Goal: Information Seeking & Learning: Compare options

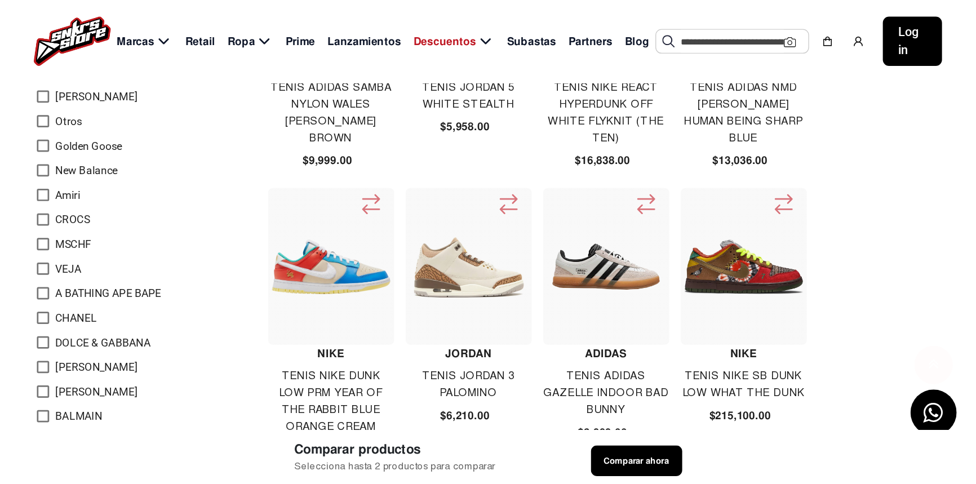
scroll to position [451, 0]
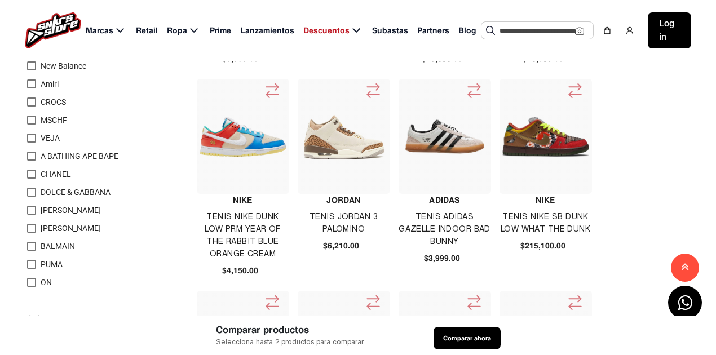
click at [345, 166] on div at bounding box center [344, 136] width 92 height 115
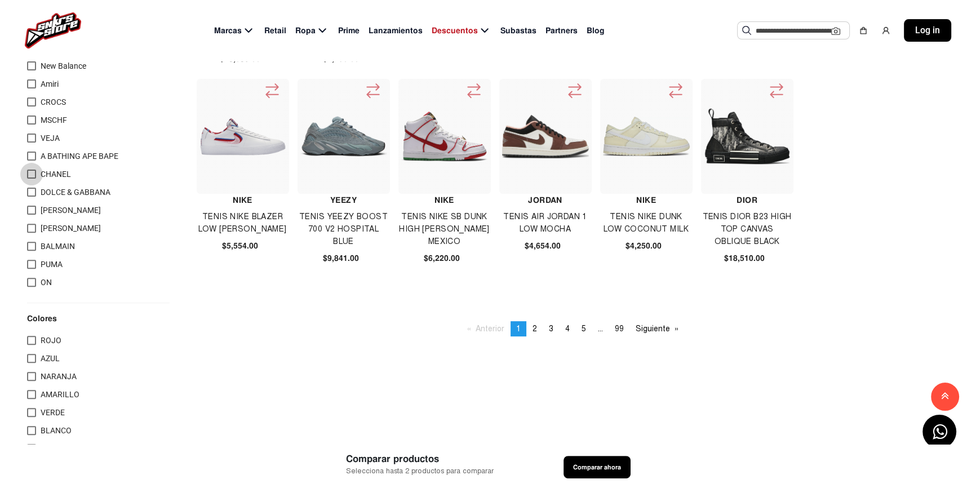
click at [55, 174] on span "CHANEL" at bounding box center [56, 174] width 30 height 9
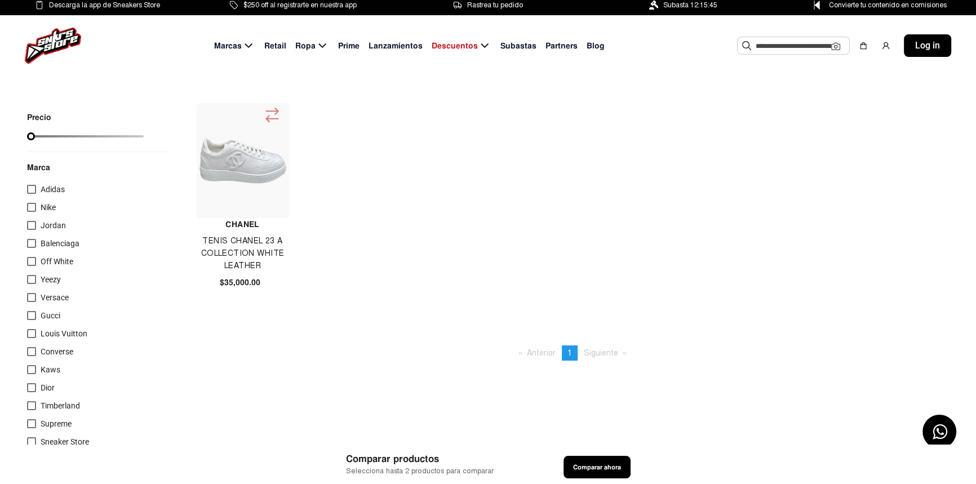
scroll to position [0, 0]
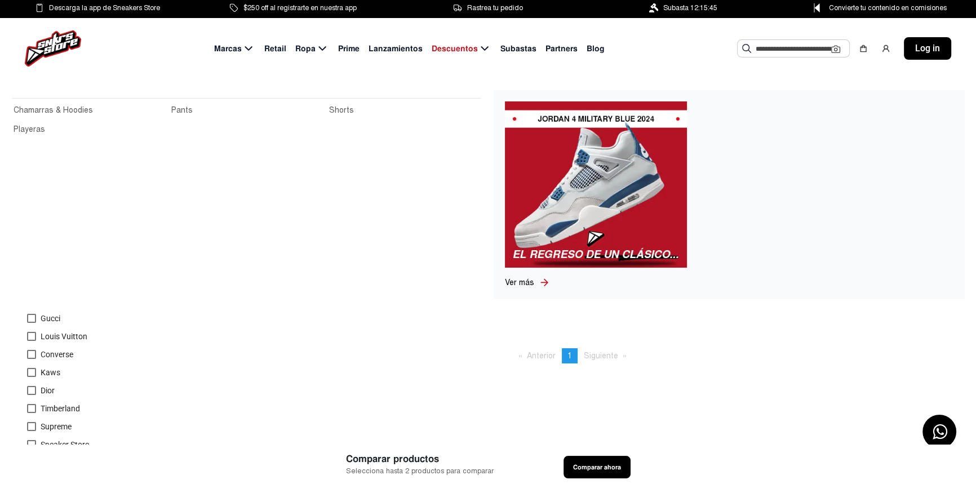
click at [314, 49] on span "Ropa" at bounding box center [305, 49] width 20 height 12
click at [322, 48] on icon at bounding box center [322, 48] width 7 height 5
click at [306, 50] on span "Ropa" at bounding box center [305, 49] width 20 height 12
click at [67, 113] on link "Chamarras & Hoodies" at bounding box center [89, 110] width 151 height 12
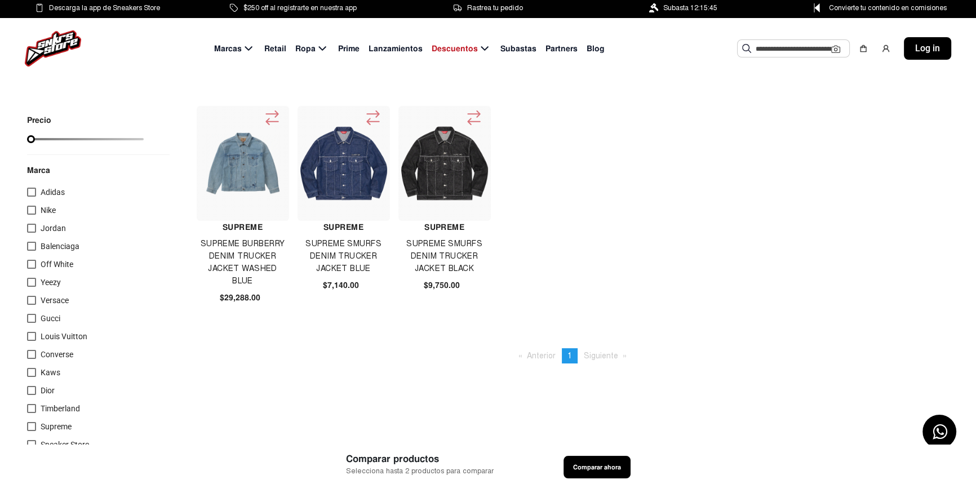
click at [242, 195] on div at bounding box center [243, 163] width 92 height 115
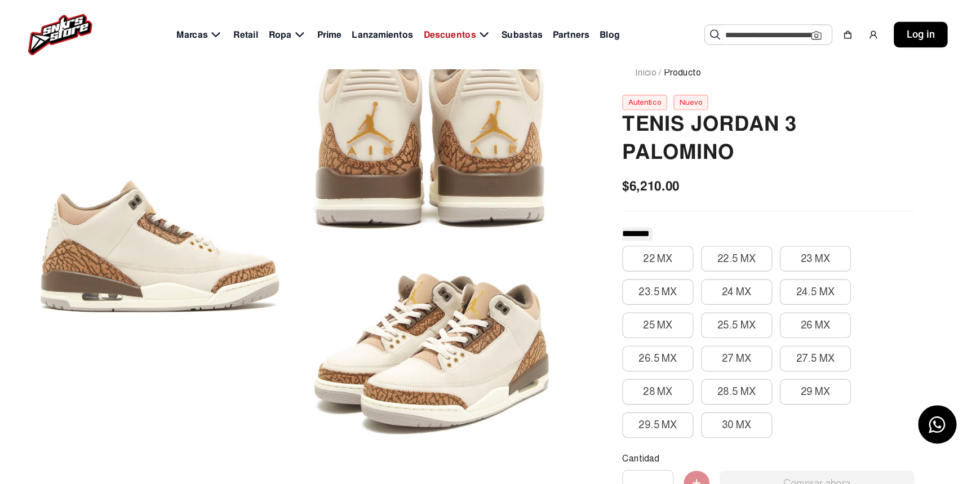
scroll to position [75, 0]
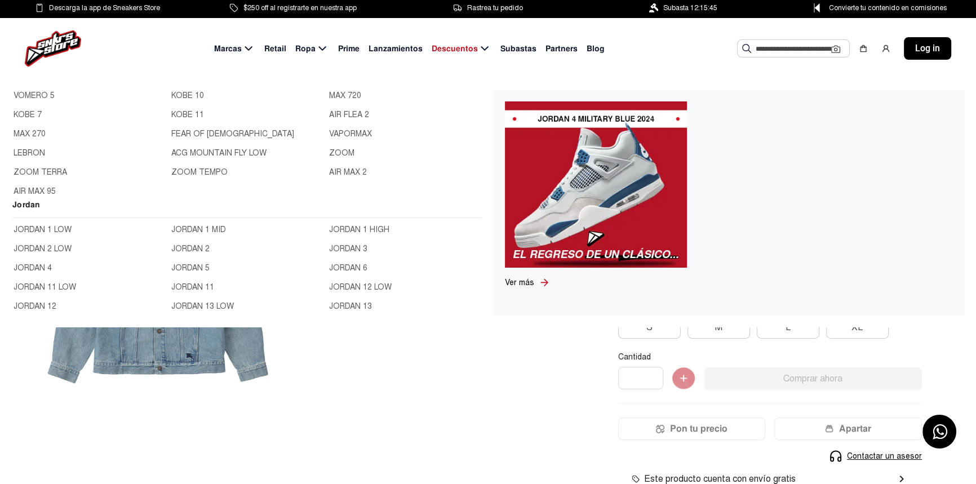
scroll to position [410, 0]
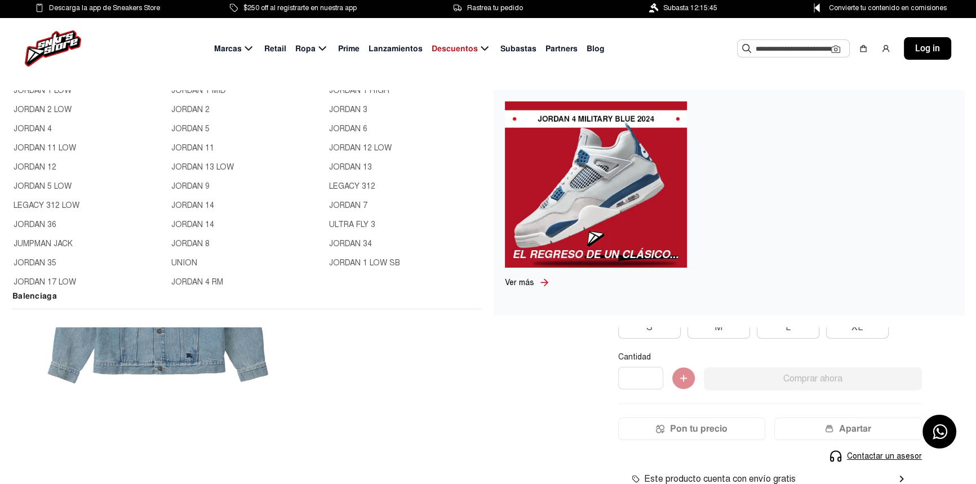
click at [39, 126] on link "JORDAN 4" at bounding box center [89, 129] width 151 height 12
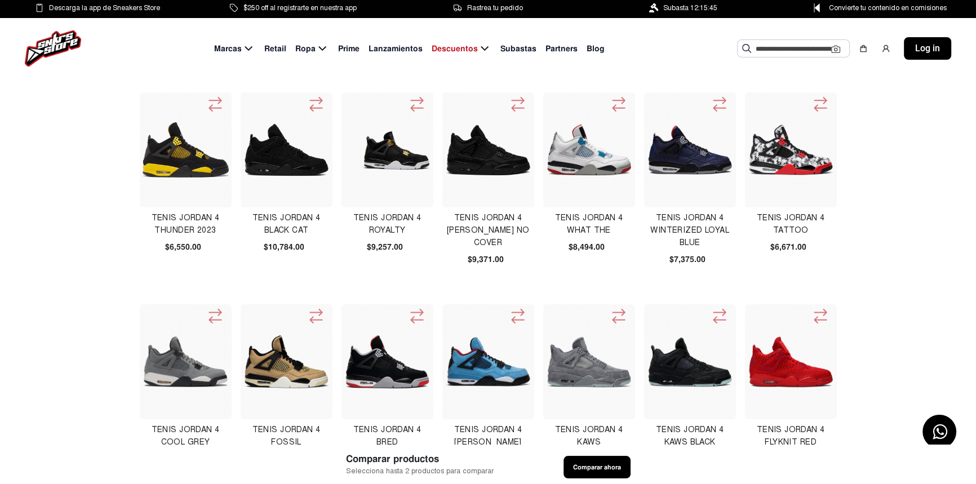
click at [293, 160] on img at bounding box center [287, 150] width 87 height 54
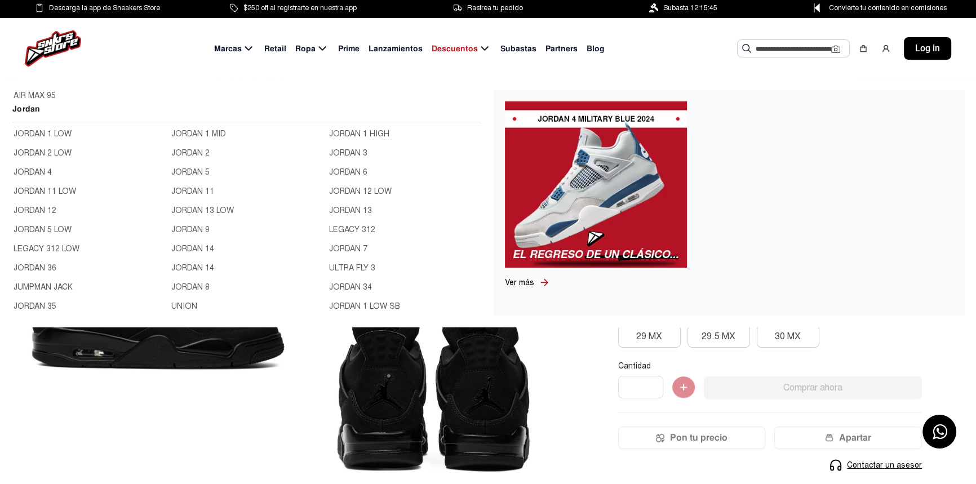
scroll to position [359, 0]
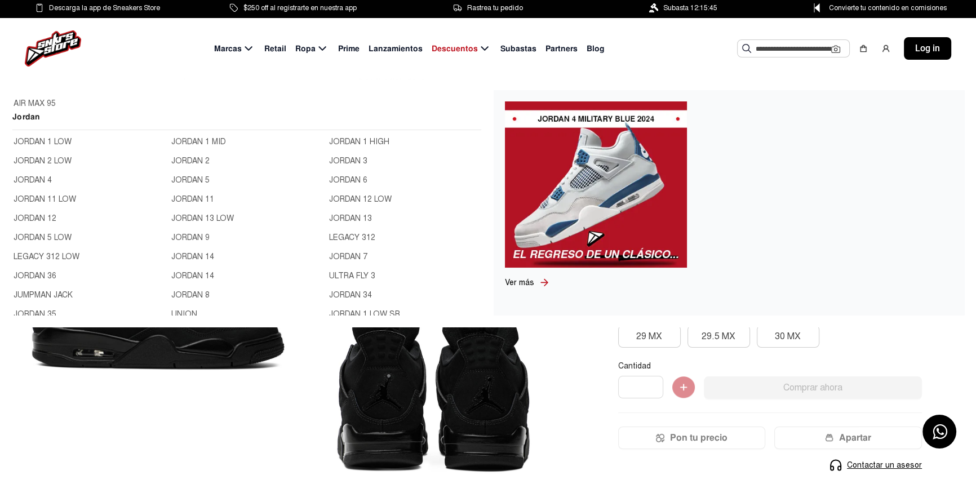
click at [33, 118] on h2 "Jordan" at bounding box center [246, 120] width 469 height 20
click at [45, 141] on link "JORDAN 1 LOW" at bounding box center [89, 142] width 151 height 12
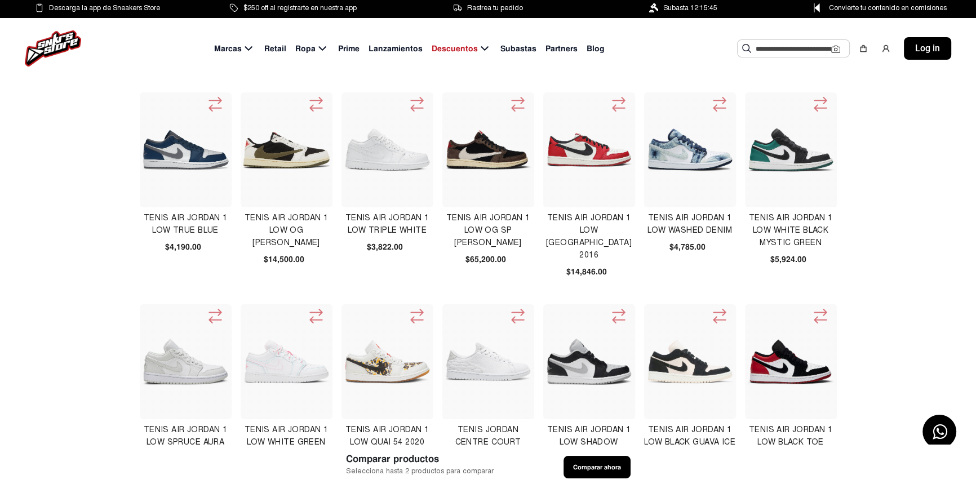
click at [282, 139] on img at bounding box center [287, 150] width 87 height 37
